Goal: Transaction & Acquisition: Purchase product/service

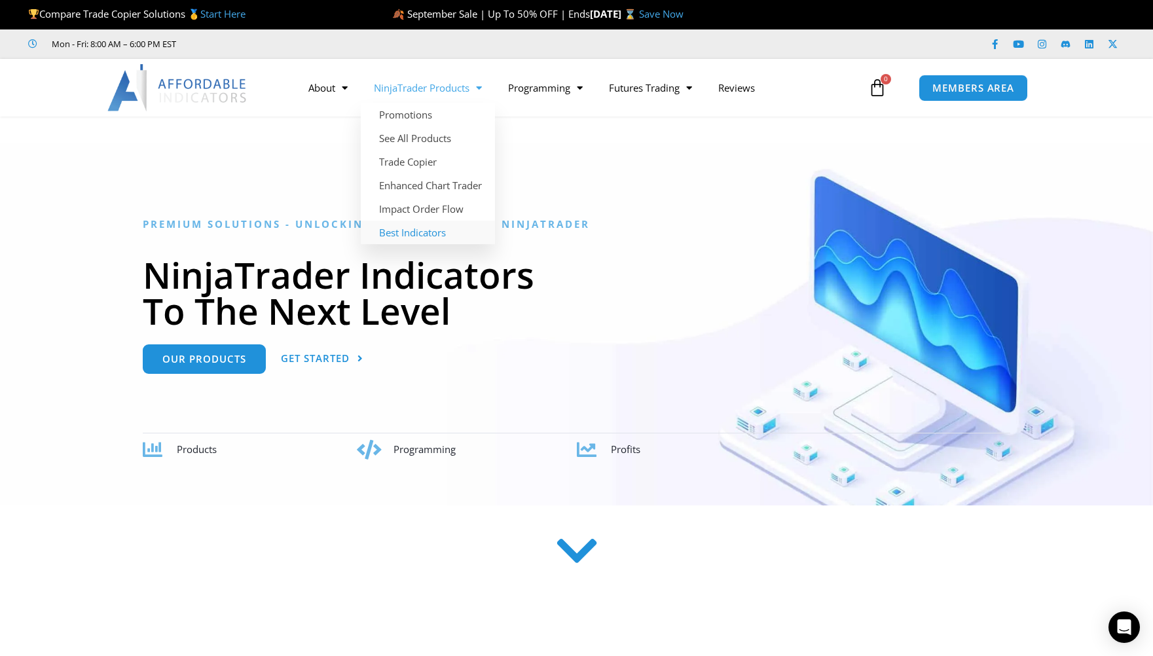
click at [418, 230] on link "Best Indicators" at bounding box center [428, 233] width 134 height 24
click at [455, 87] on link "NinjaTrader Products" at bounding box center [428, 88] width 134 height 30
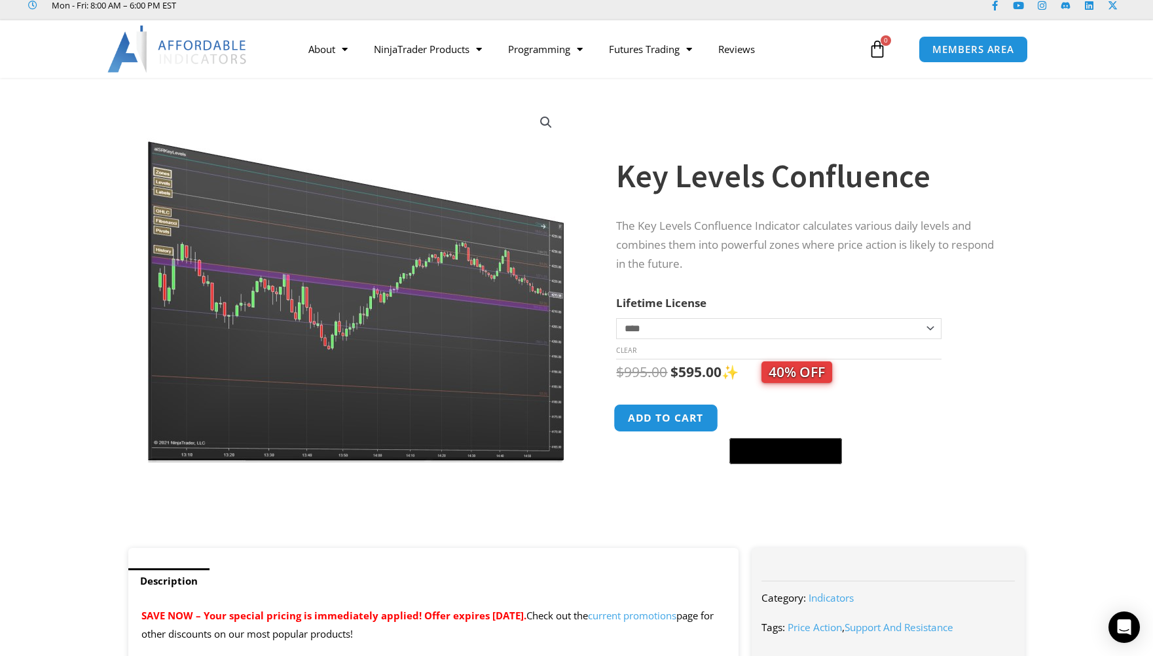
scroll to position [37, 0]
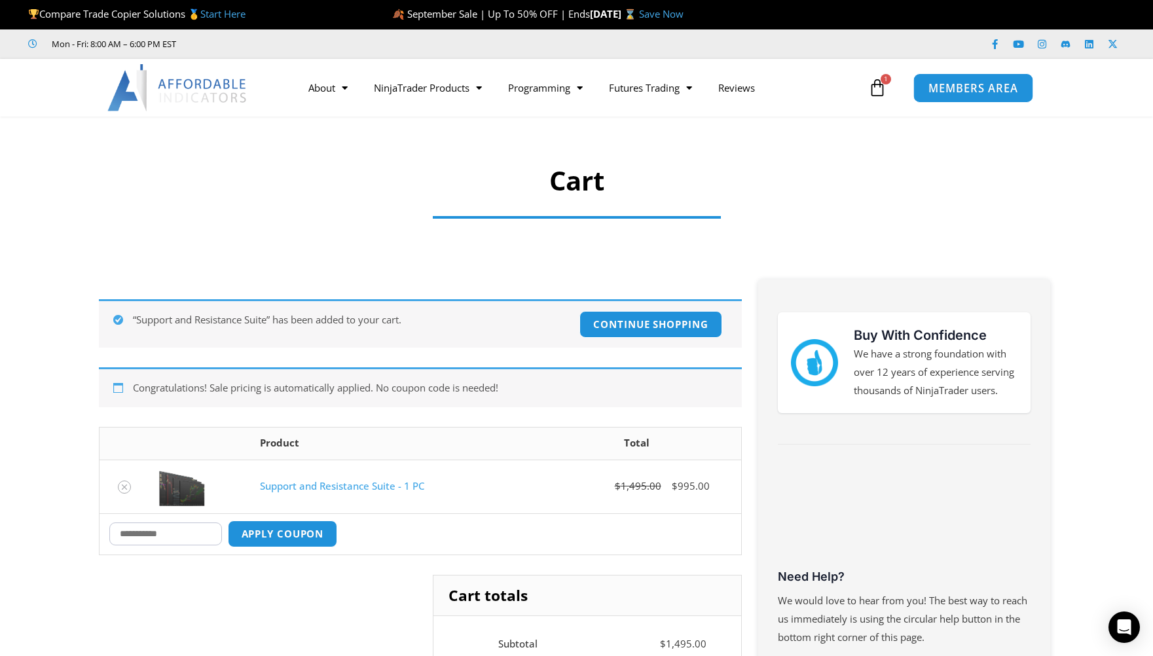
click at [951, 84] on span "MEMBERS AREA" at bounding box center [973, 87] width 90 height 11
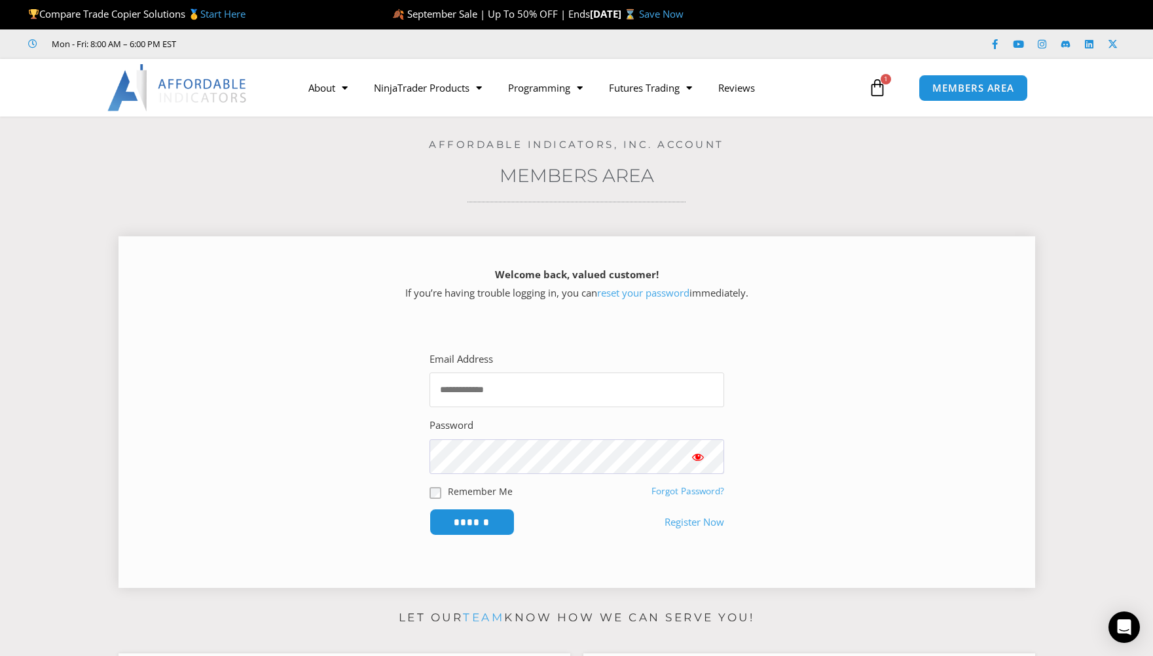
click at [507, 389] on input "Email Address" at bounding box center [576, 389] width 295 height 35
type input "**********"
click at [488, 518] on input "******" at bounding box center [472, 522] width 90 height 28
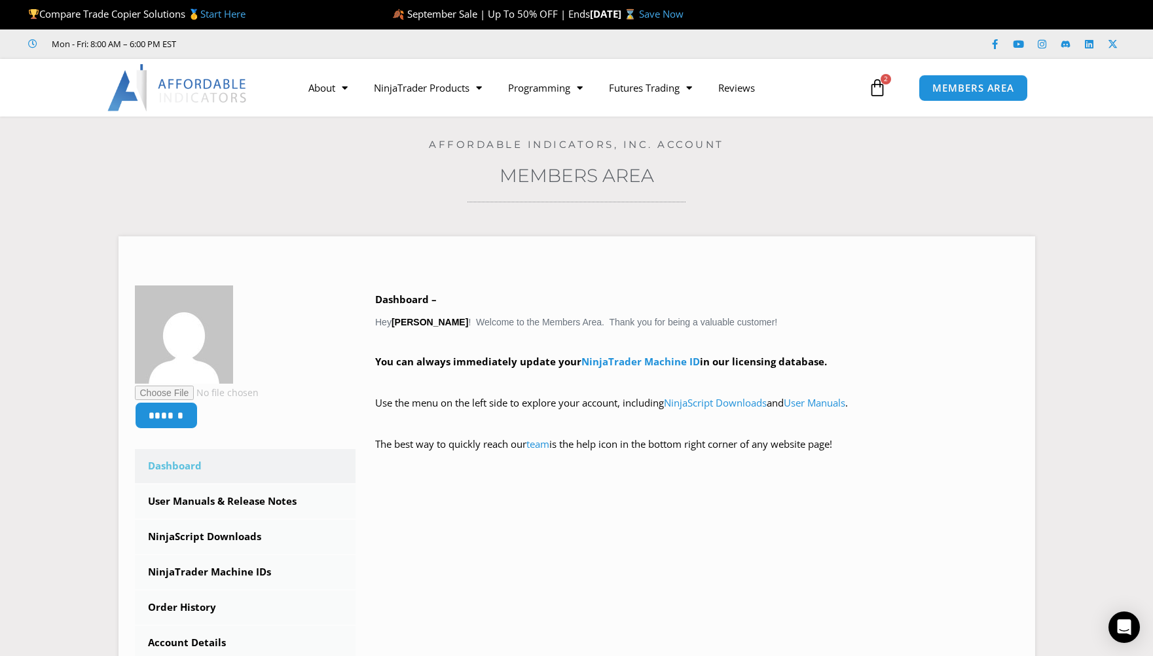
click at [873, 91] on icon at bounding box center [877, 88] width 18 height 18
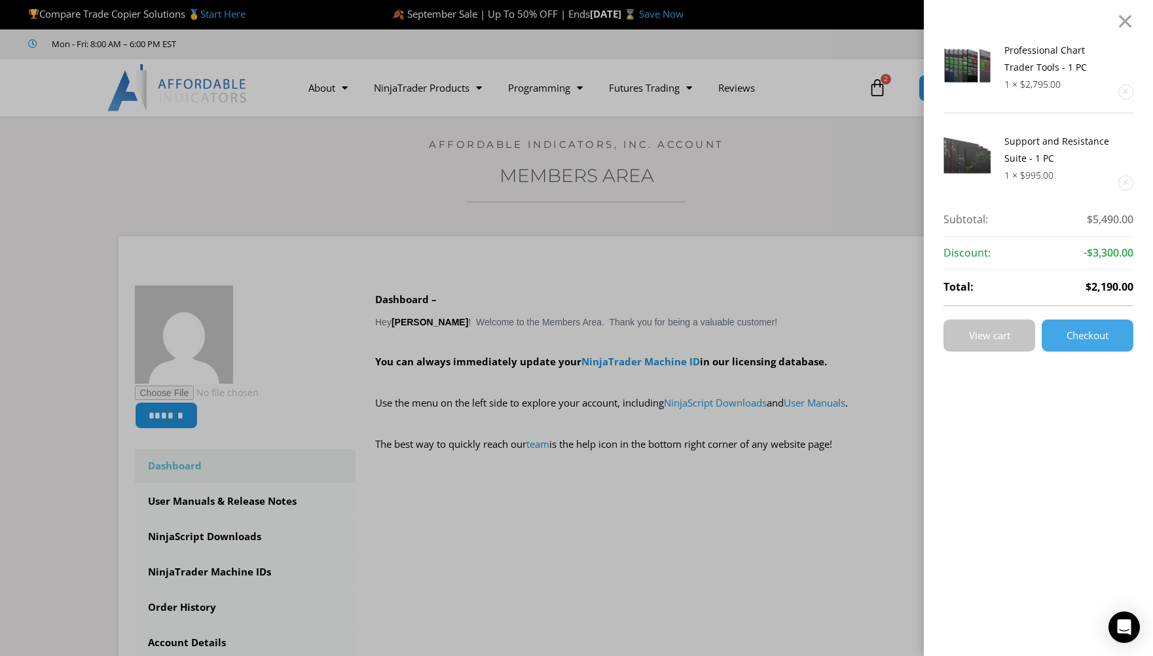
click at [1002, 331] on span "View cart" at bounding box center [989, 336] width 41 height 10
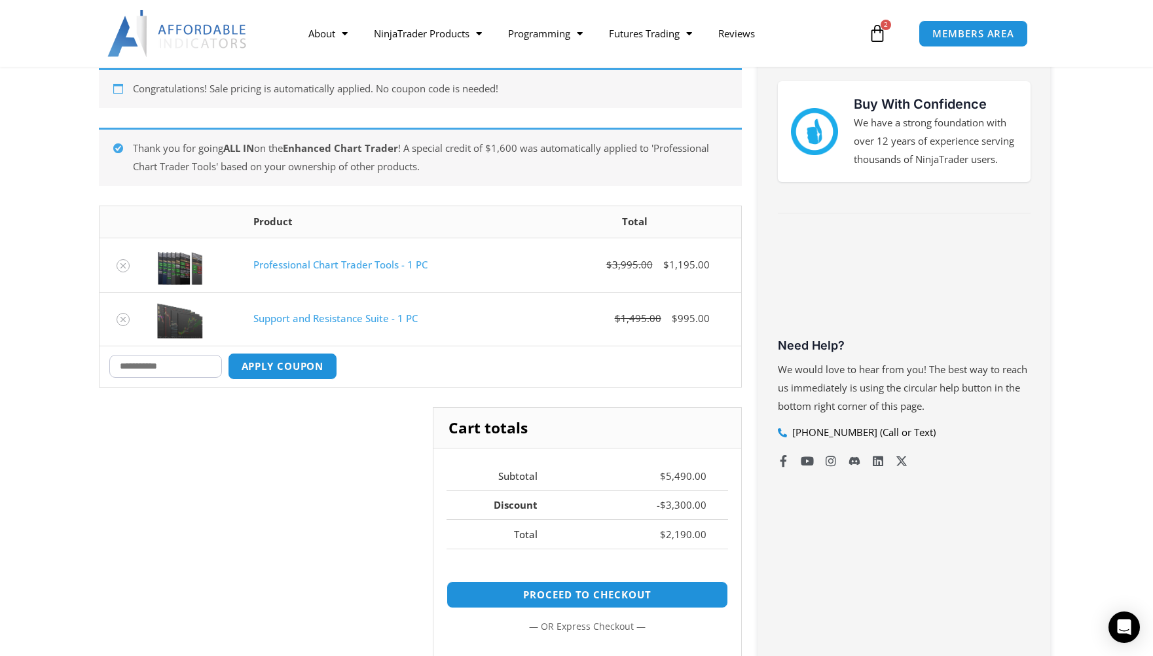
scroll to position [216, 0]
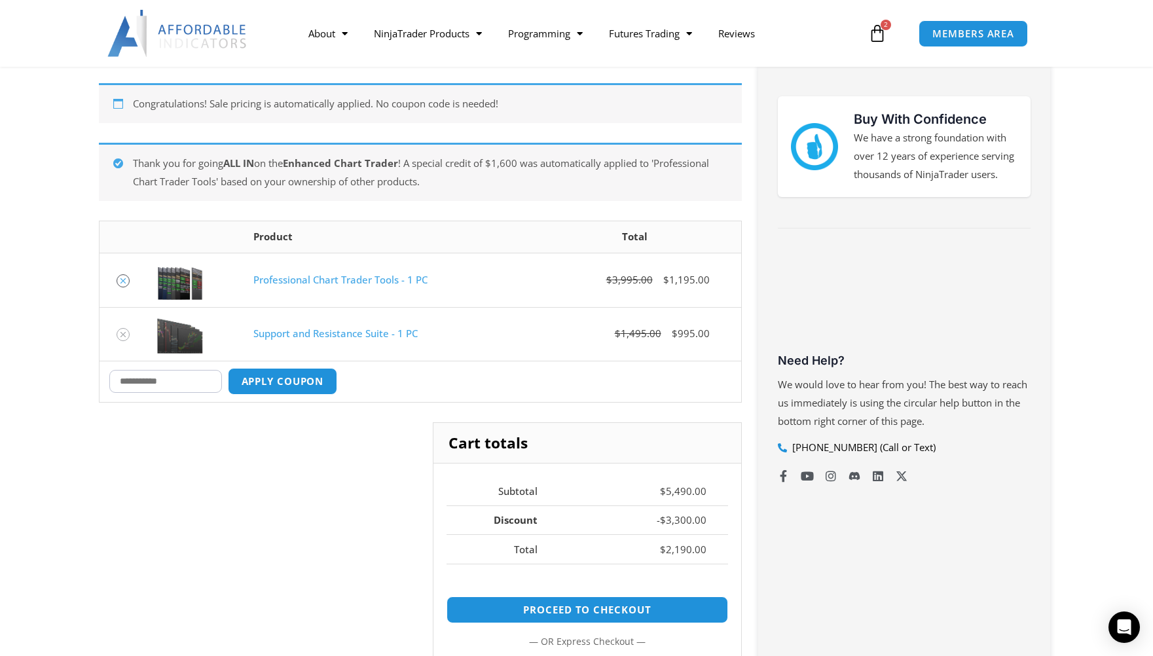
click at [119, 283] on icon "Remove Professional Chart Trader Tools - 1 PC from cart" at bounding box center [122, 280] width 9 height 9
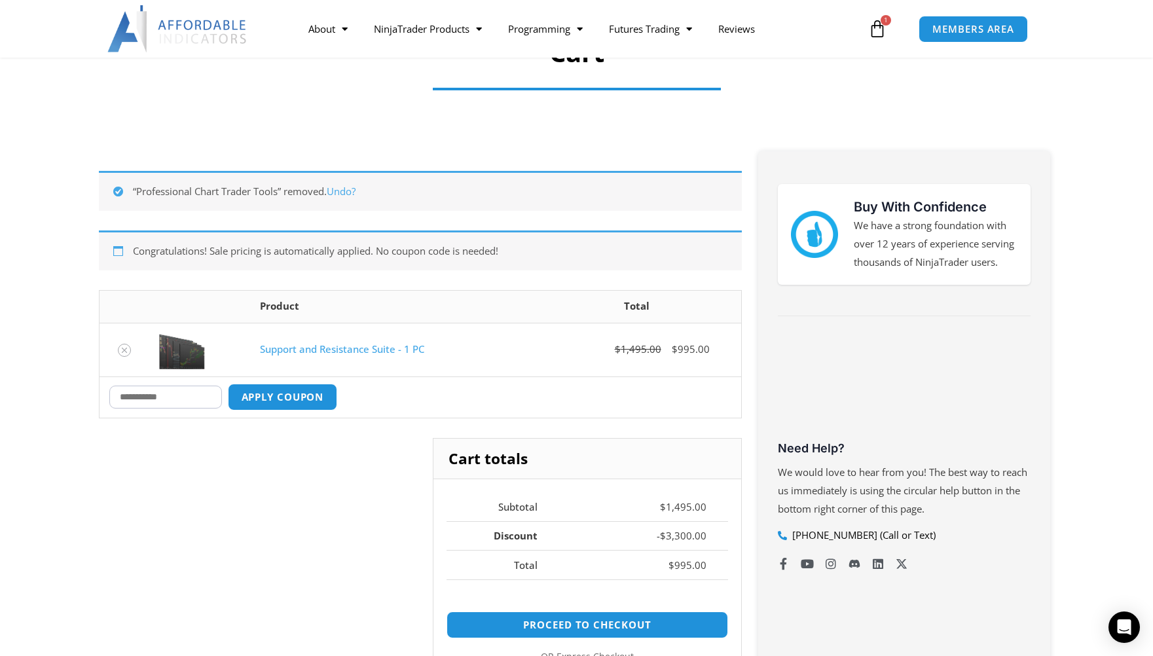
scroll to position [127, 0]
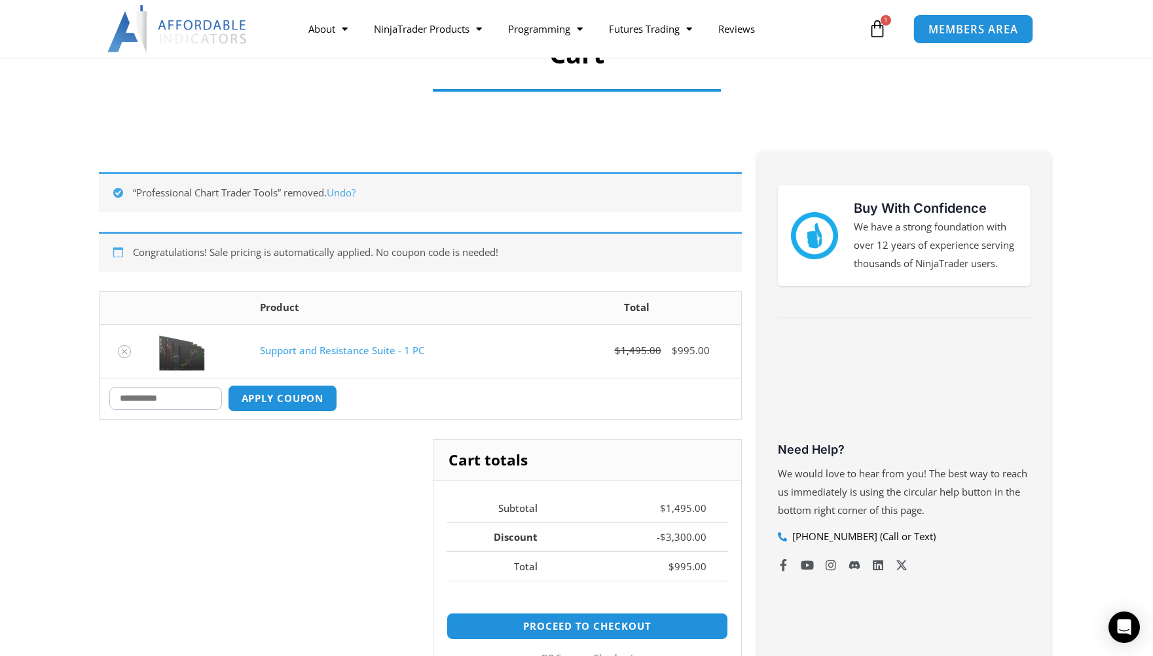
click at [945, 33] on span "MEMBERS AREA" at bounding box center [973, 29] width 90 height 11
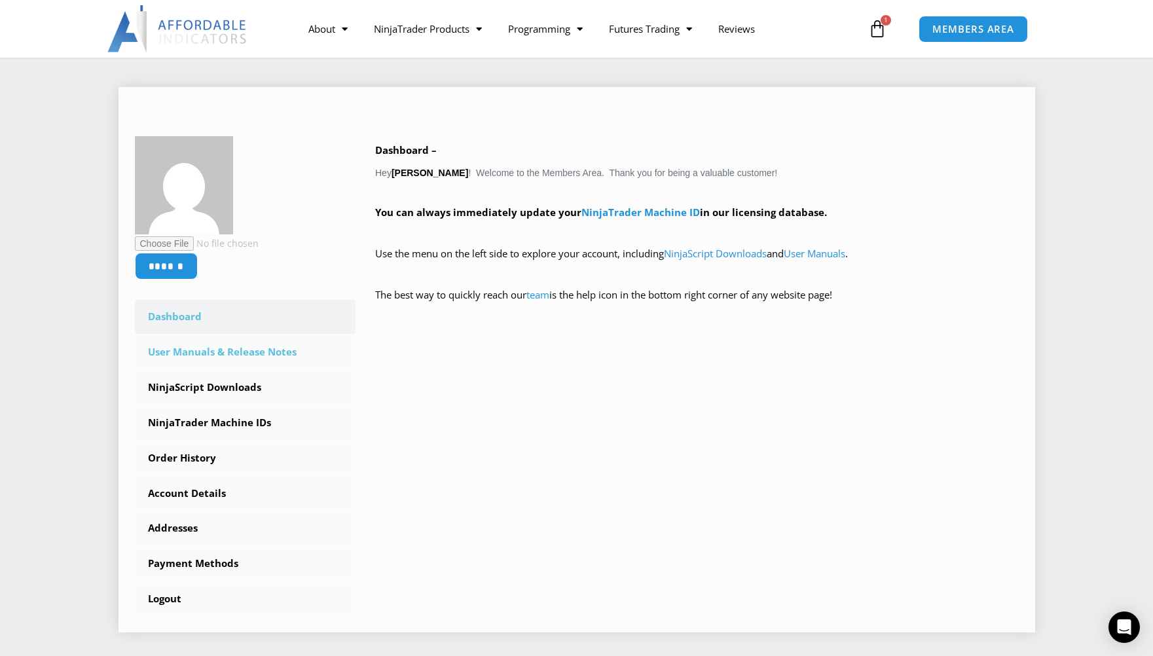
scroll to position [169, 0]
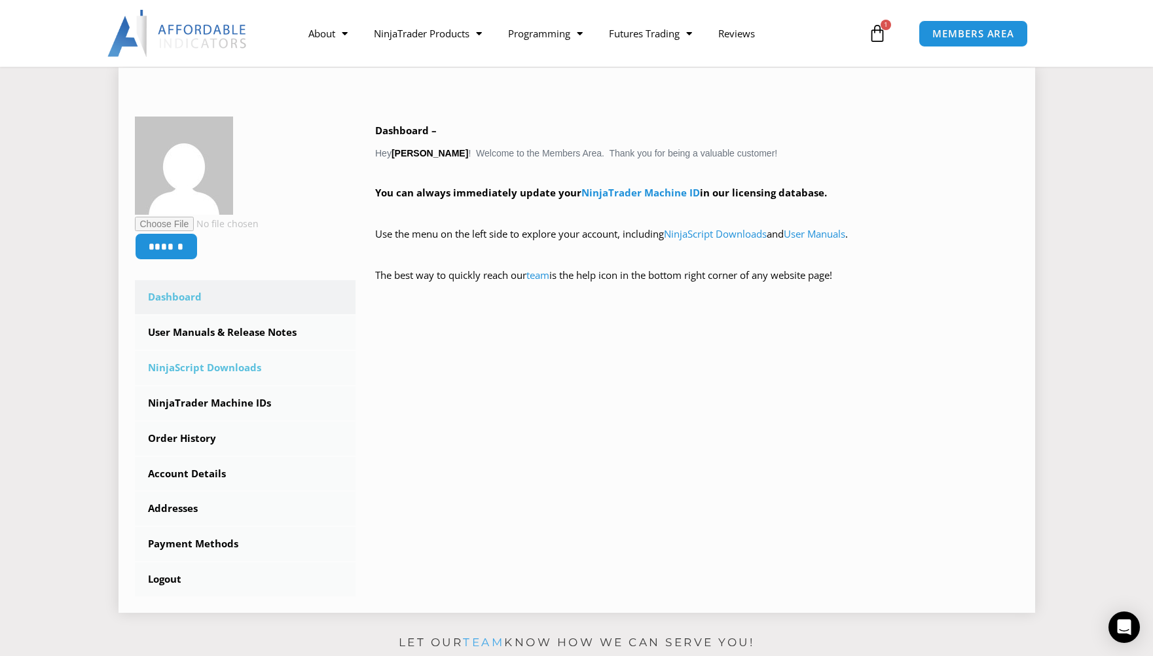
click at [255, 363] on link "NinjaScript Downloads" at bounding box center [245, 368] width 221 height 34
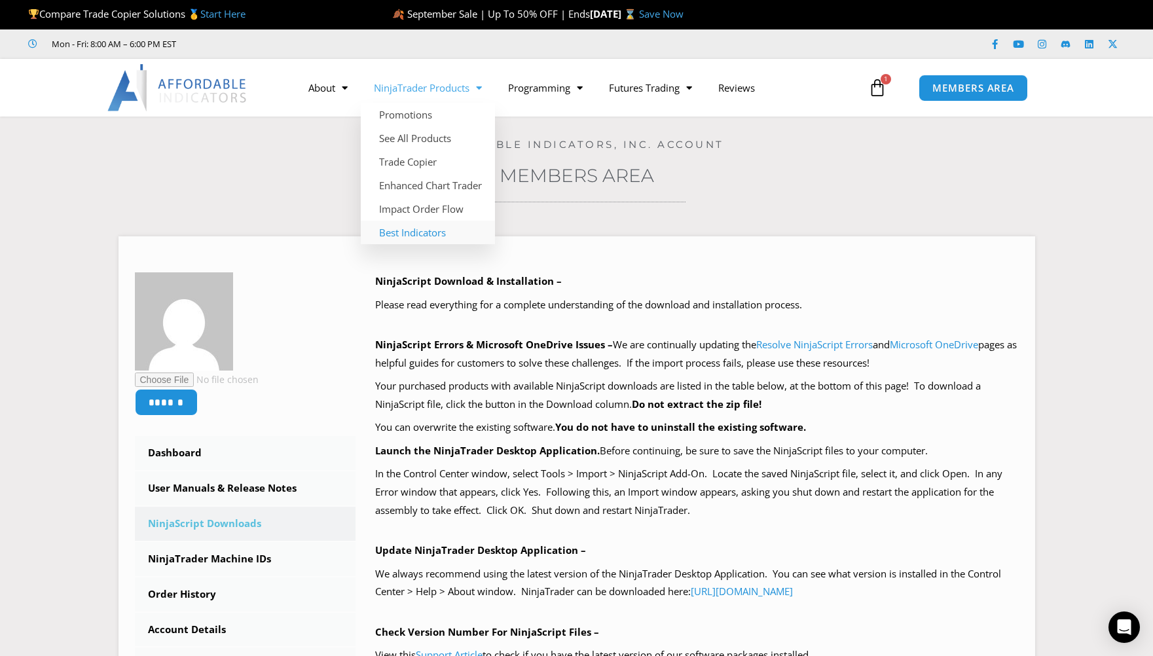
click at [415, 232] on link "Best Indicators" at bounding box center [428, 233] width 134 height 24
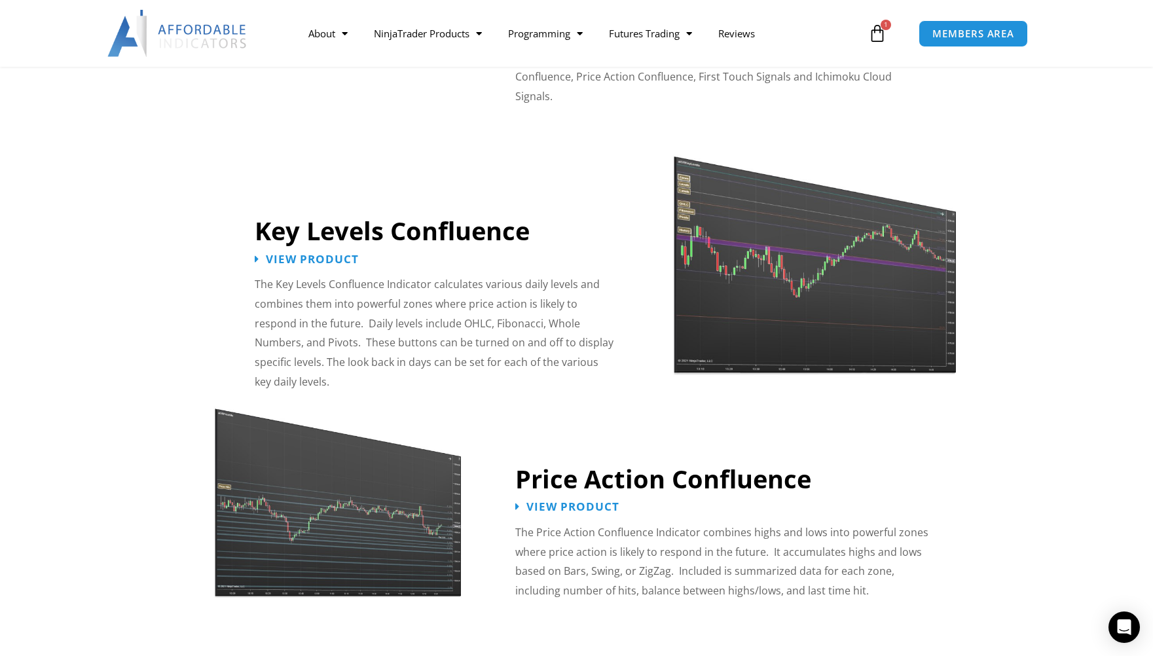
scroll to position [1361, 0]
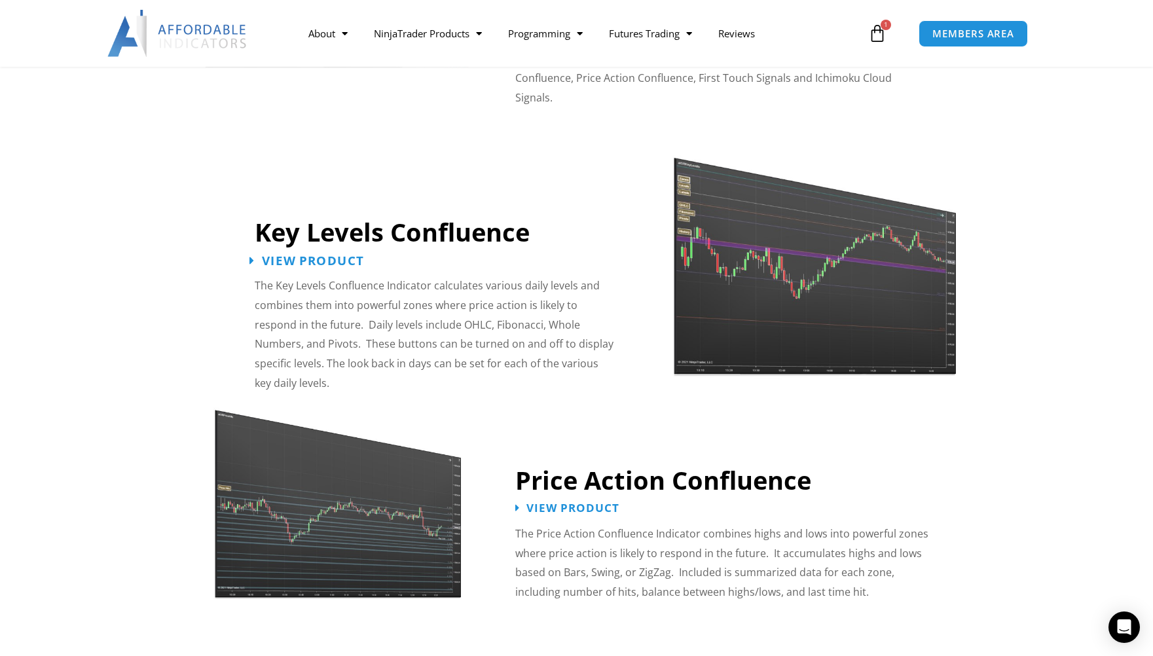
click at [332, 254] on span "View Product" at bounding box center [313, 260] width 102 height 12
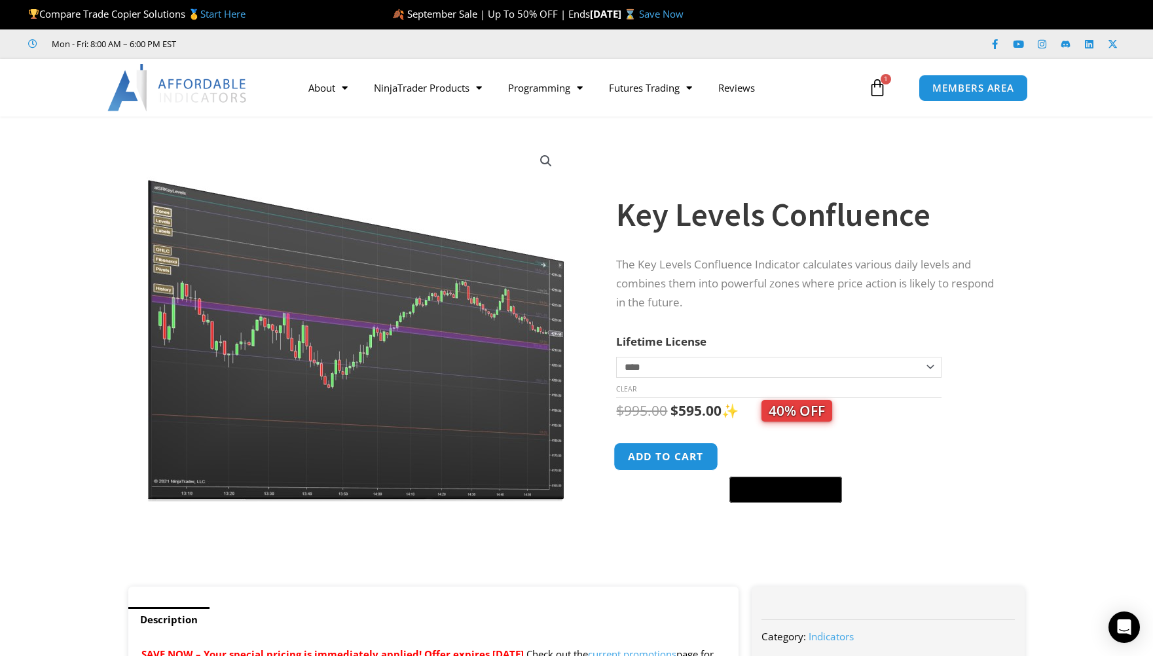
click at [688, 452] on button "Add to cart" at bounding box center [666, 456] width 105 height 28
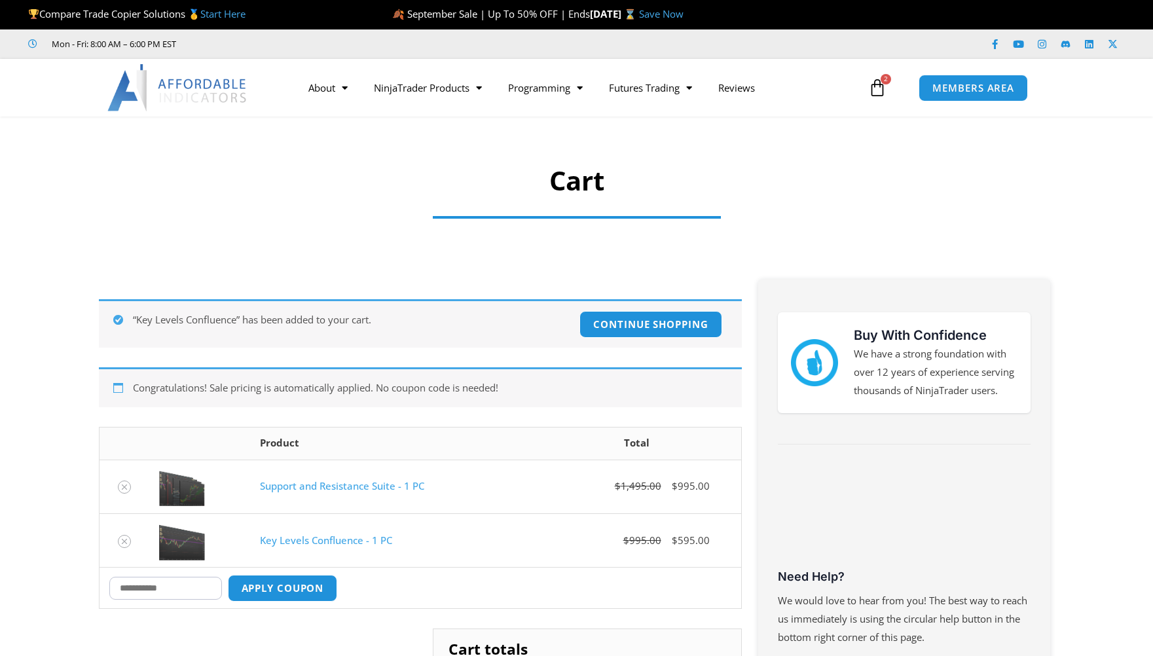
click at [883, 99] on link "$ 2,490.00 2 Cart" at bounding box center [877, 88] width 58 height 38
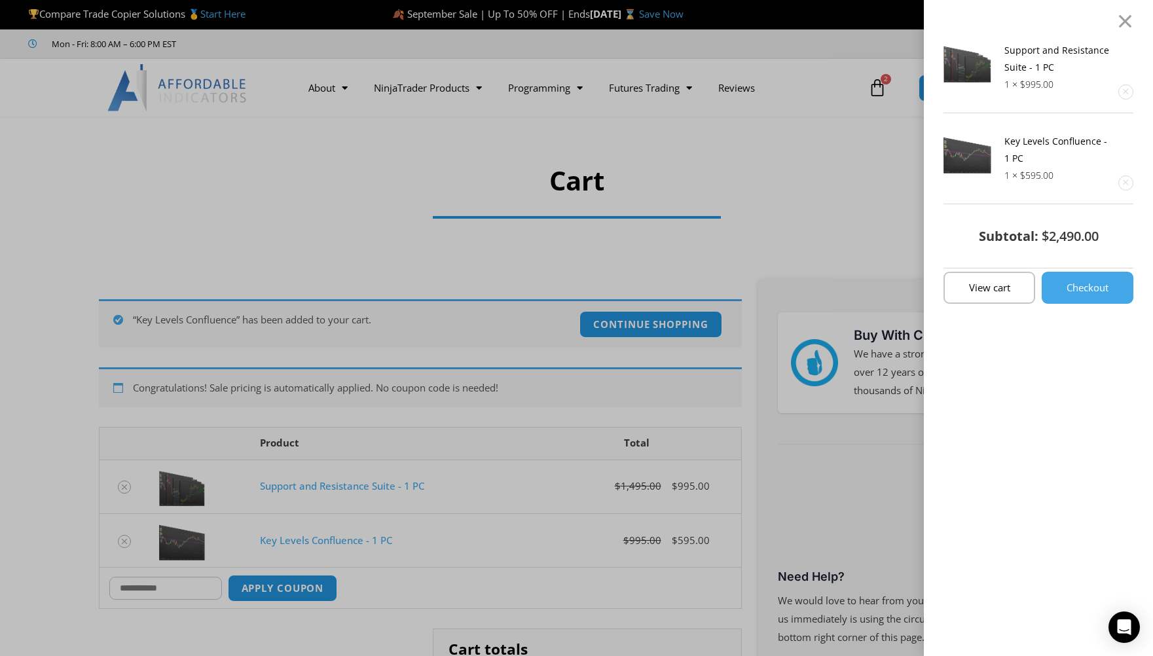
click at [456, 480] on div "Support and Resistance Suite - 1 PC 1 × $ 995.00 Key Levels Confluence - 1 PC 1…" at bounding box center [576, 328] width 1153 height 656
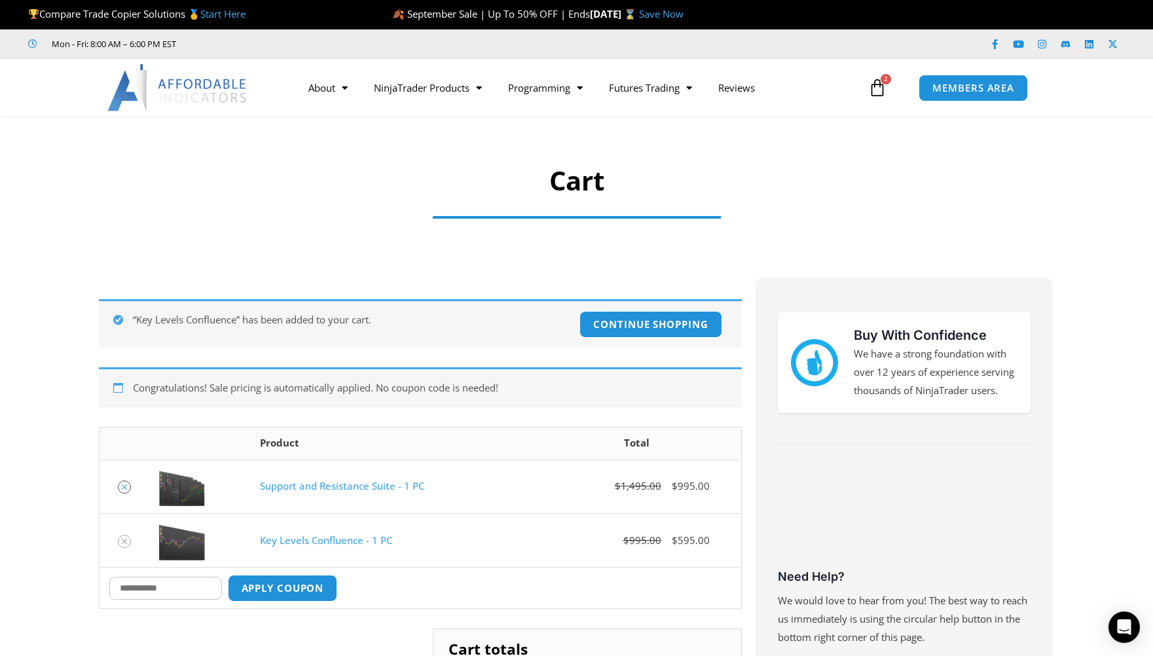
click at [124, 484] on icon "Remove Support and Resistance Suite - 1 PC from cart" at bounding box center [124, 486] width 9 height 9
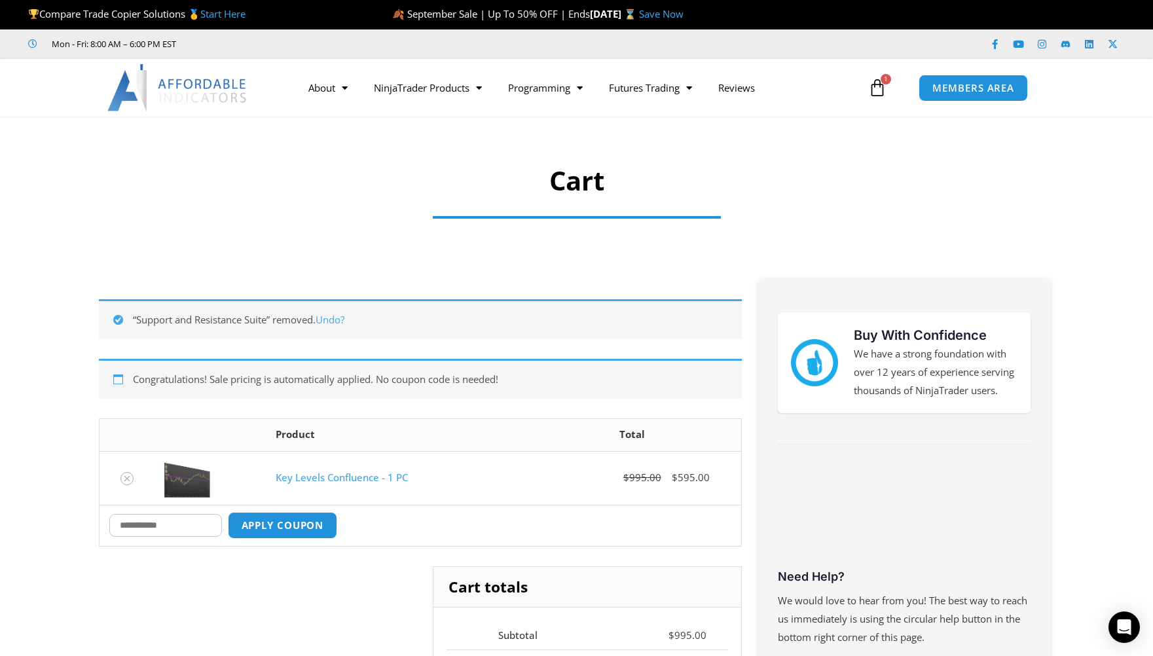
click at [334, 475] on link "Key Levels Confluence - 1 PC" at bounding box center [342, 477] width 132 height 13
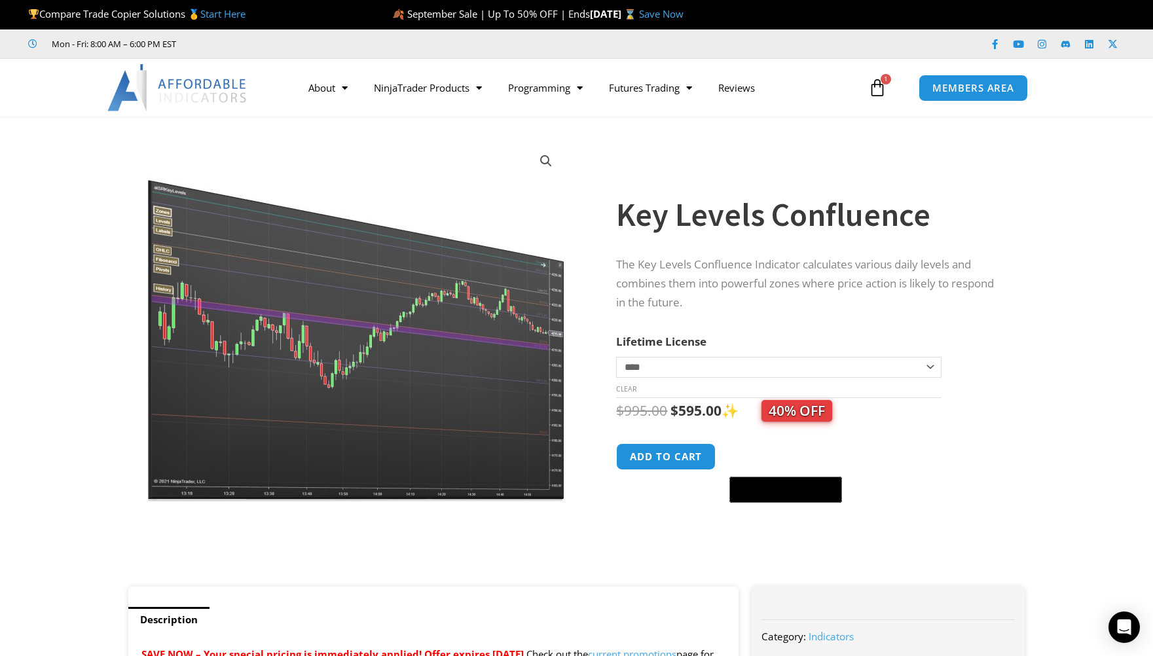
click at [3, 169] on section "**********" at bounding box center [576, 358] width 1153 height 457
